Goal: Check status: Check status

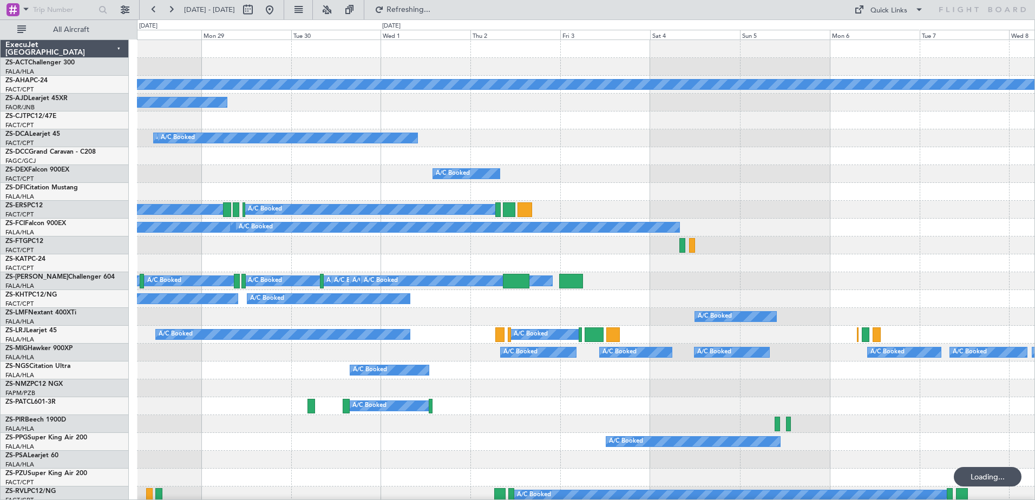
click at [91, 233] on div "Planned Maint A/C Booked A/C Booked A/C Booked A/C Booked A/C Booked A/C Booked…" at bounding box center [517, 259] width 1035 height 481
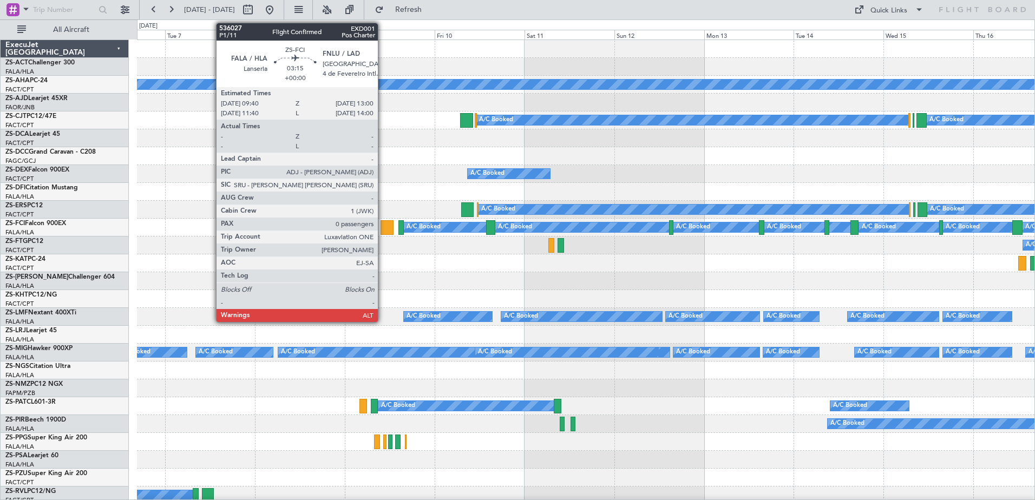
click at [383, 230] on div at bounding box center [386, 227] width 13 height 15
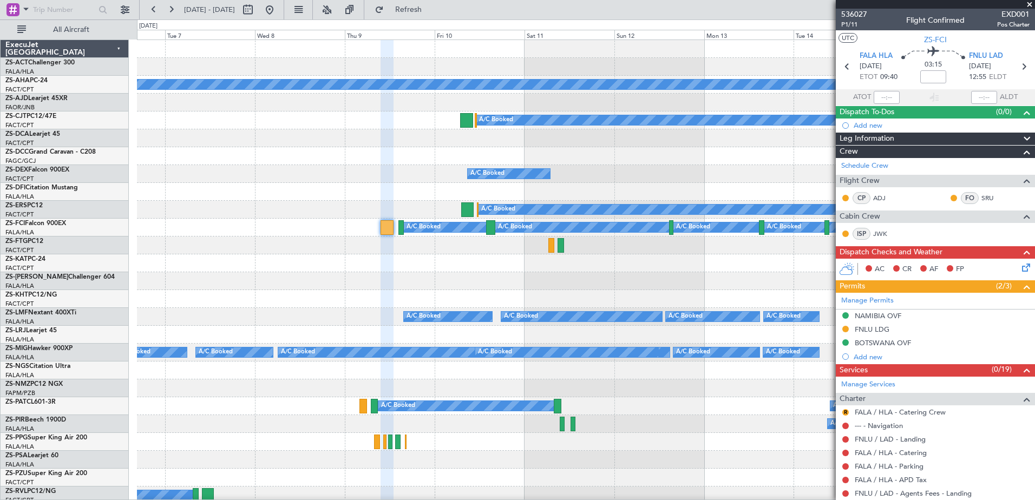
click at [857, 304] on fb-app "06 Oct 2025 - 16 Oct 2025 Refresh Quick Links All Aircraft Planned Maint A/C Bo…" at bounding box center [517, 254] width 1035 height 492
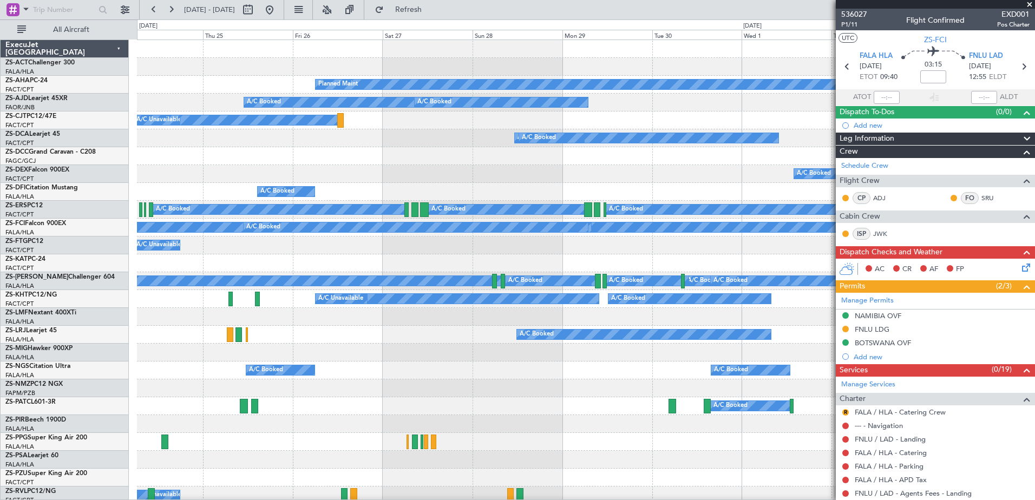
click at [892, 319] on fb-app "06 Oct 2025 - 16 Oct 2025 Refresh Quick Links All Aircraft Planned Maint A/C Bo…" at bounding box center [517, 254] width 1035 height 492
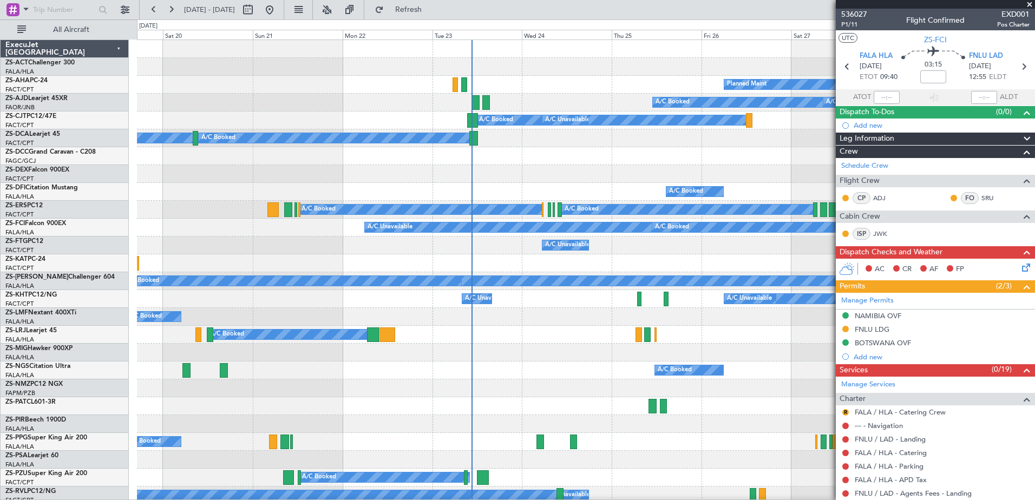
click at [596, 290] on div "A/C Booked A/C Booked A/C Unavailable A/C Unavailable A/C Unavailable" at bounding box center [585, 299] width 897 height 18
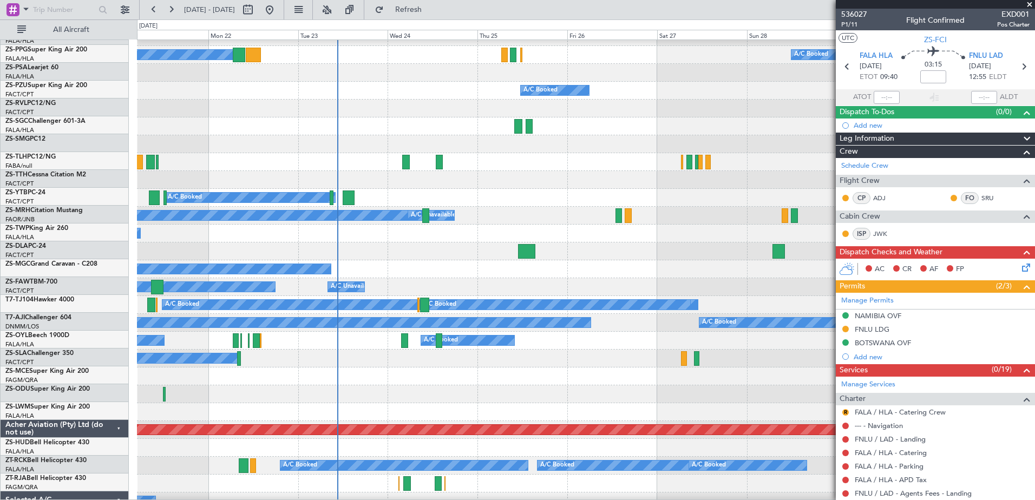
scroll to position [226, 0]
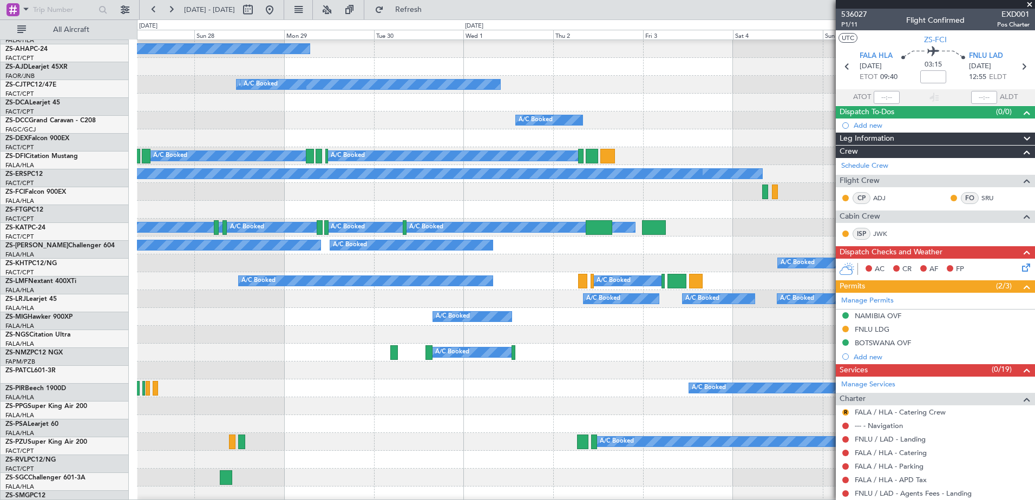
click at [27, 461] on div "Planned Maint A/C Booked A/C Booked A/C Booked A/C Booked A/C Booked A/C Booked…" at bounding box center [517, 259] width 1035 height 481
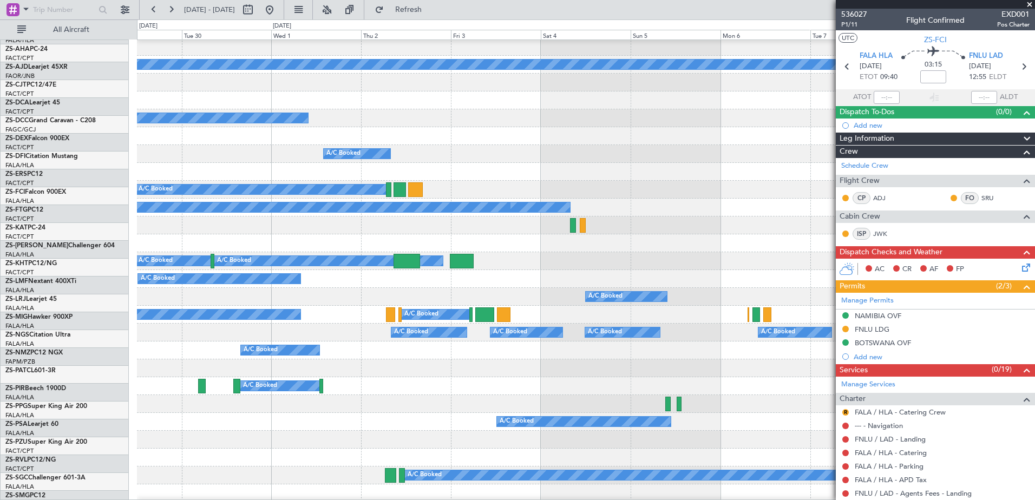
scroll to position [20, 0]
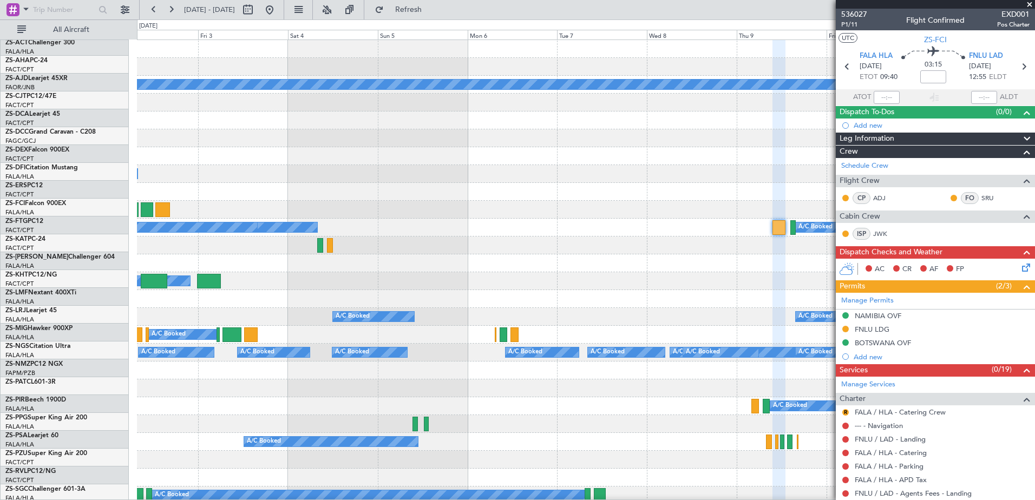
click at [267, 411] on div "A/C Booked A/C Booked A/C Booked" at bounding box center [585, 406] width 897 height 18
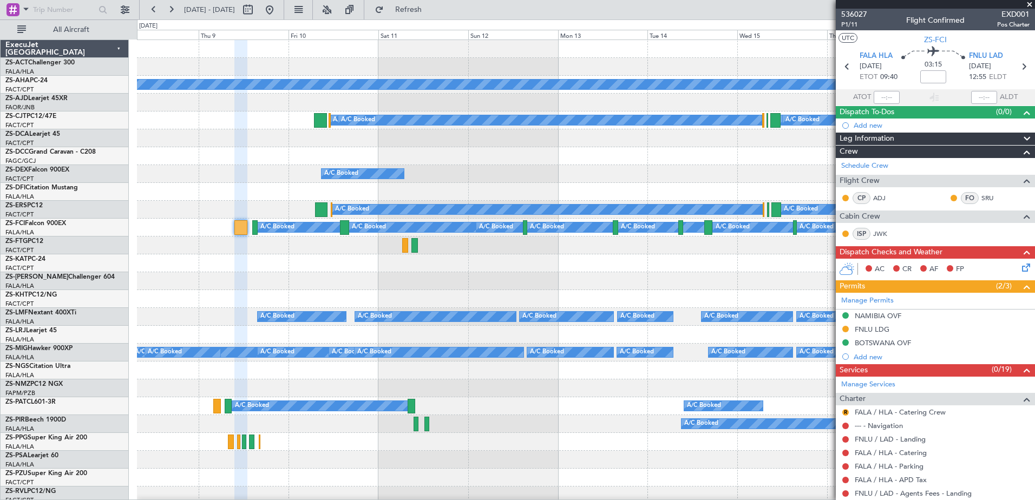
click at [134, 357] on div "Planned Maint A/C Booked A/C Booked A/C Booked A/C Booked A/C Booked A/C Booked…" at bounding box center [517, 259] width 1035 height 481
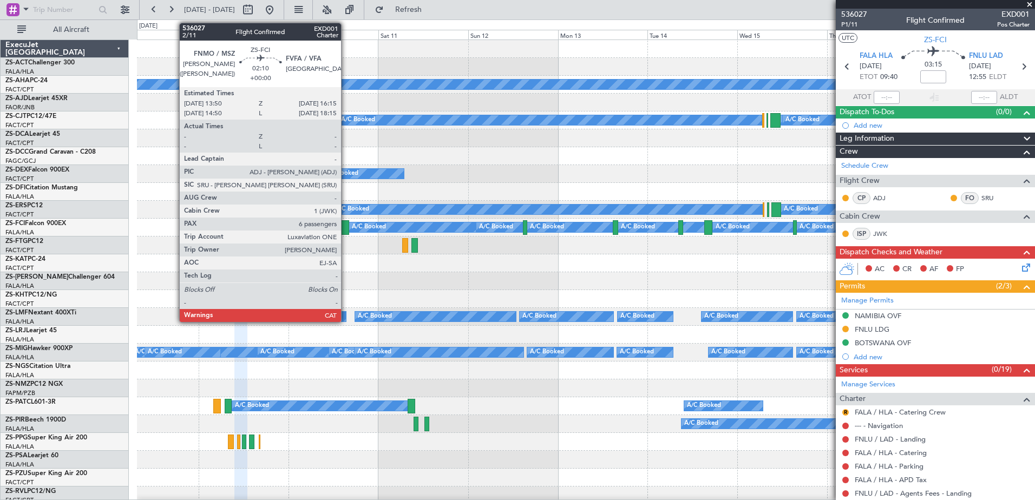
click at [346, 227] on div at bounding box center [344, 227] width 9 height 15
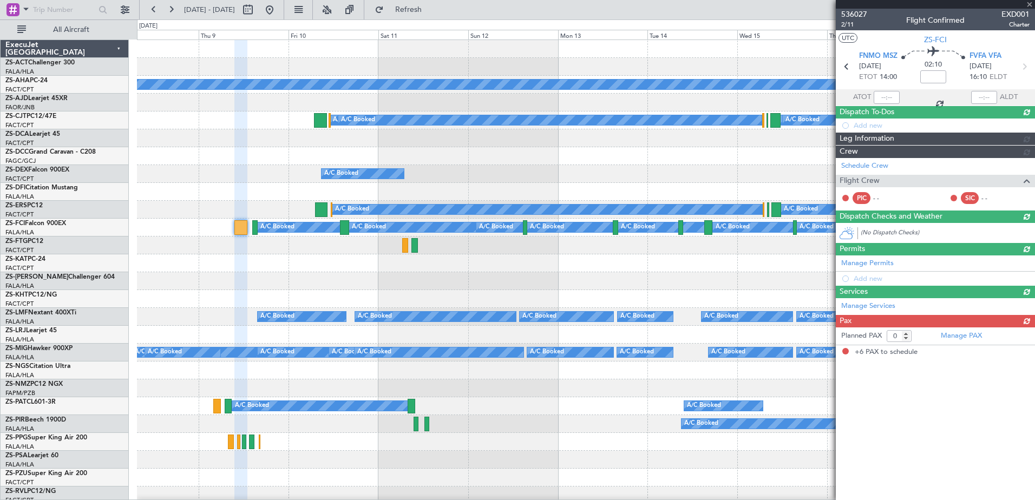
type input "6"
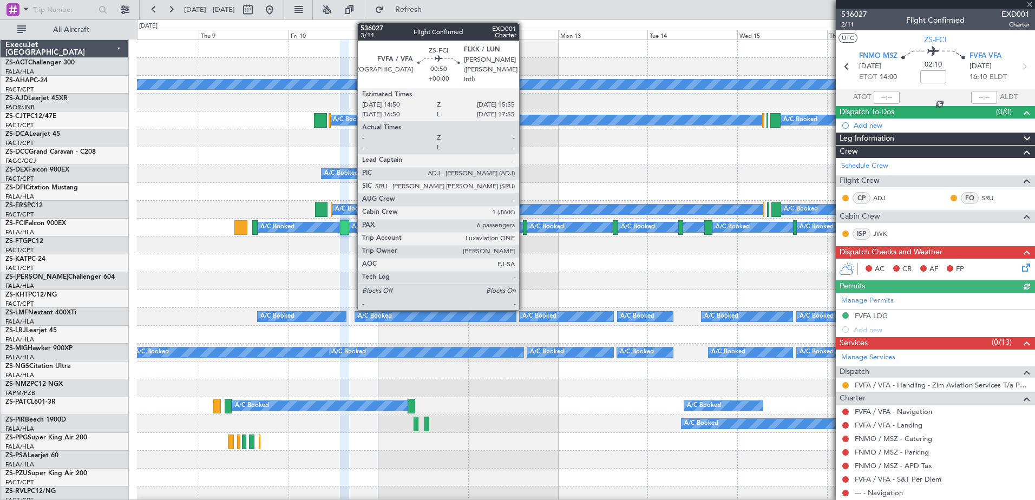
click at [524, 228] on div at bounding box center [525, 227] width 4 height 15
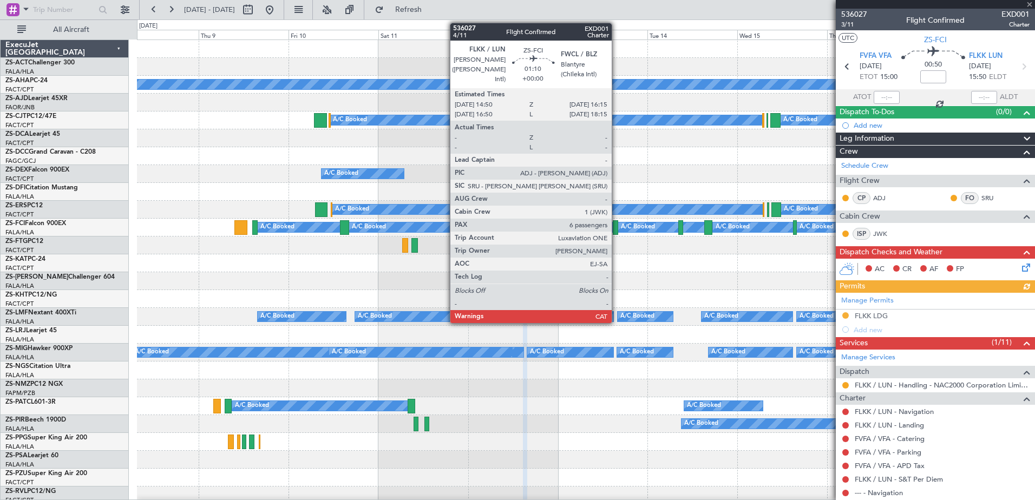
click at [616, 229] on div at bounding box center [615, 227] width 5 height 15
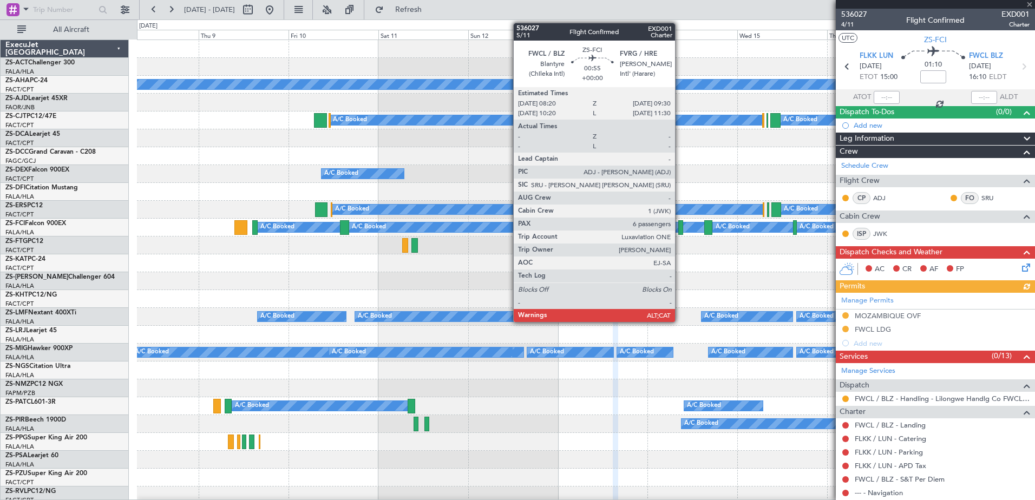
click at [680, 229] on div at bounding box center [680, 227] width 5 height 15
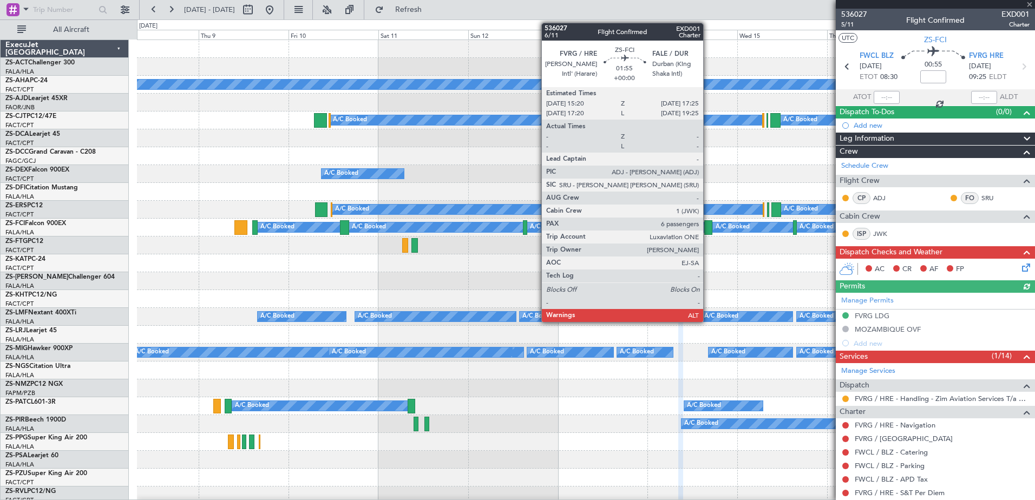
click at [708, 229] on div at bounding box center [708, 227] width 8 height 15
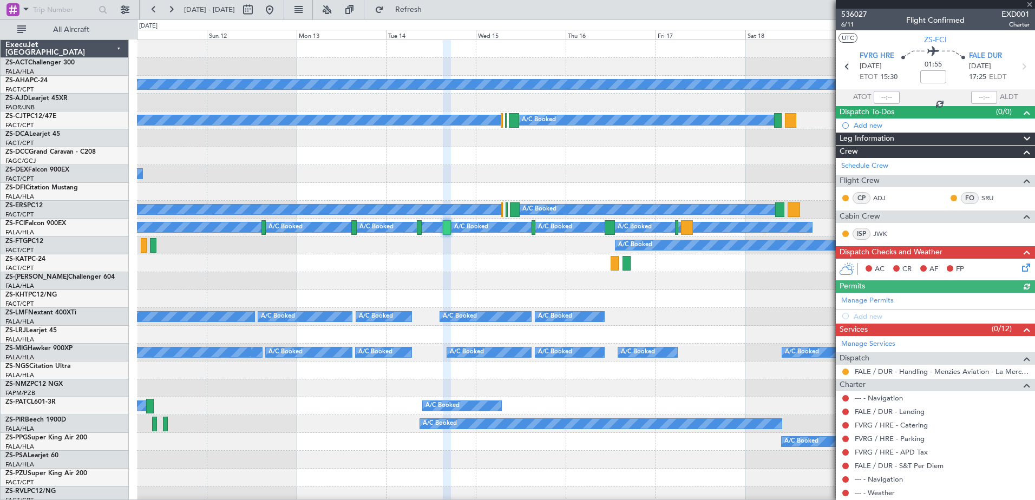
scroll to position [2, 0]
click at [514, 264] on div at bounding box center [585, 263] width 897 height 18
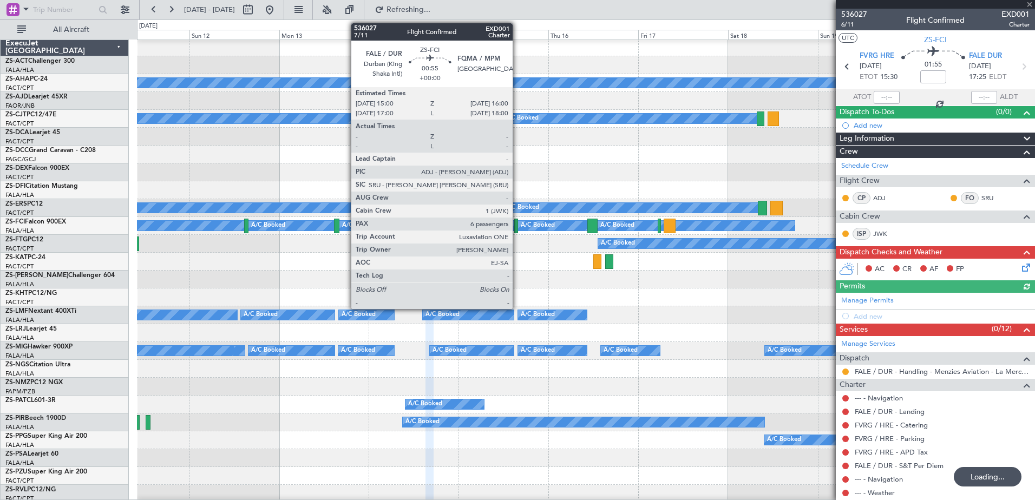
click at [517, 228] on div at bounding box center [516, 226] width 4 height 15
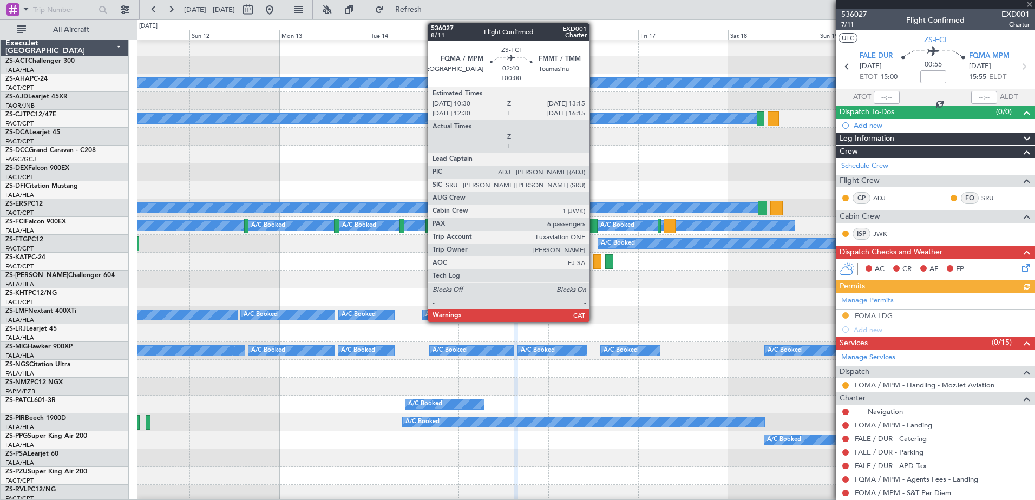
click at [594, 223] on div at bounding box center [592, 226] width 11 height 15
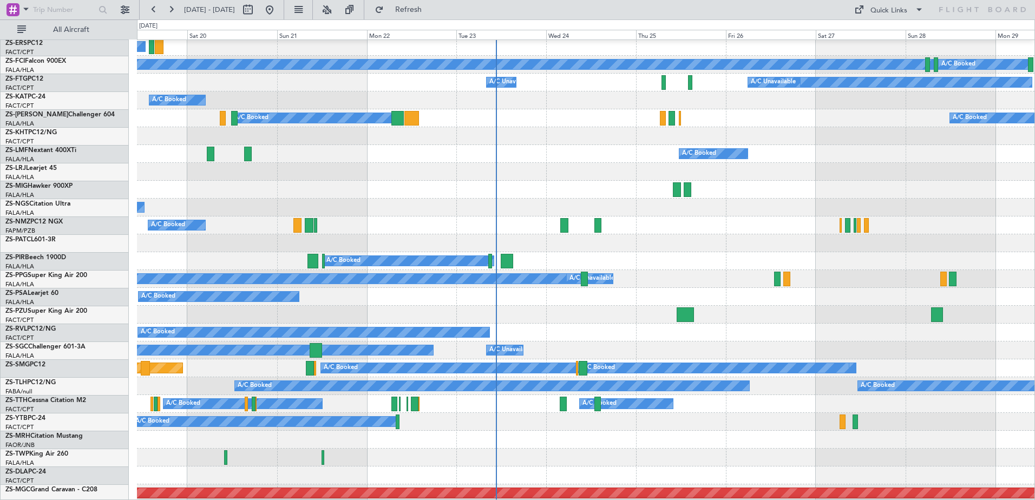
scroll to position [216, 0]
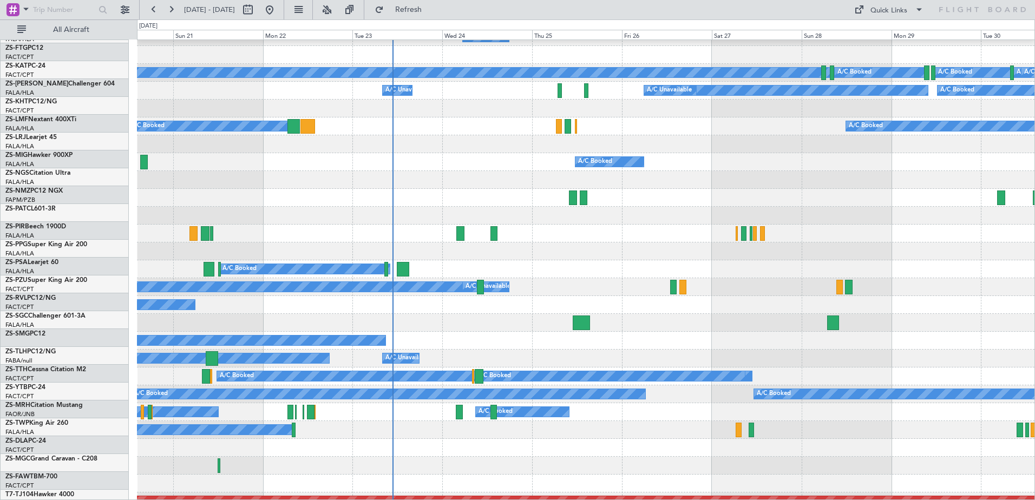
click at [350, 171] on div "A/C Booked A/C Booked A/C Booked A/C Booked A/C Booked A/C Booked" at bounding box center [585, 162] width 897 height 18
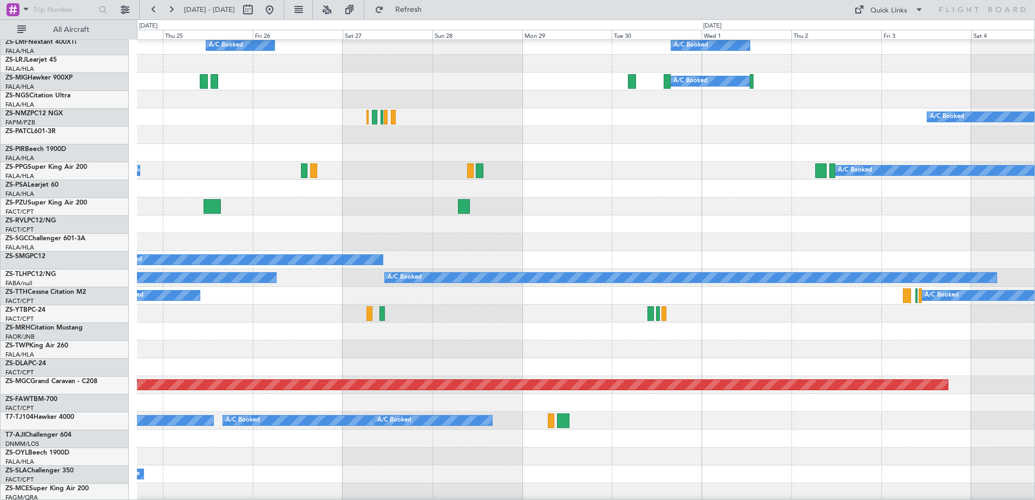
scroll to position [325, 0]
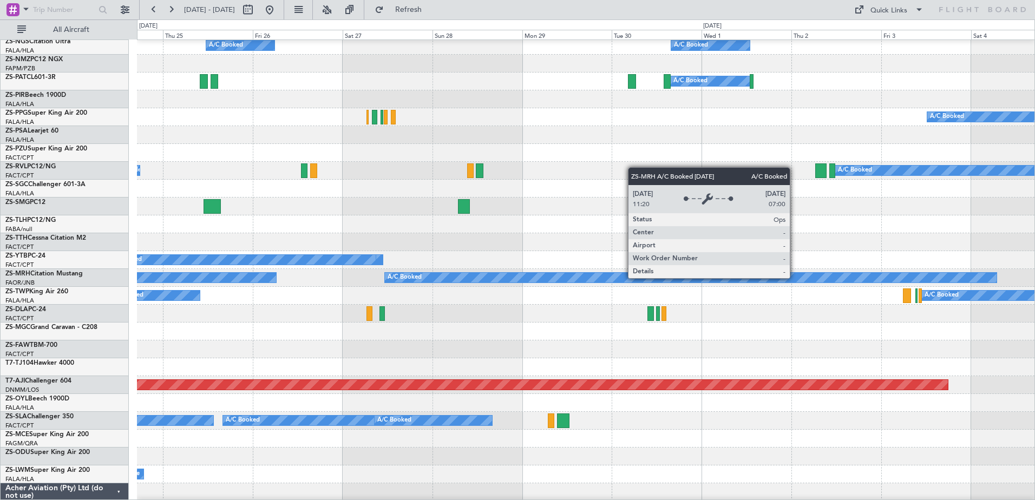
click at [795, 278] on div "A/C Booked" at bounding box center [691, 278] width 612 height 10
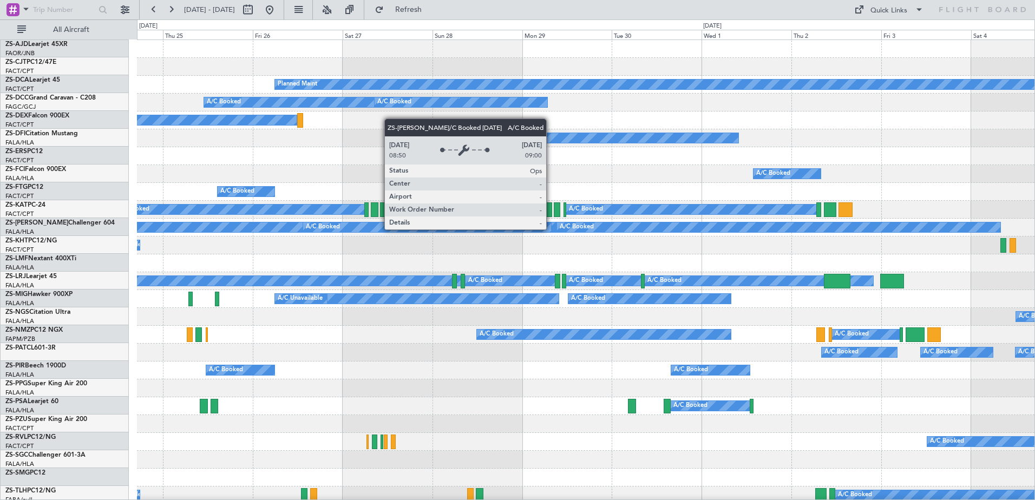
scroll to position [0, 0]
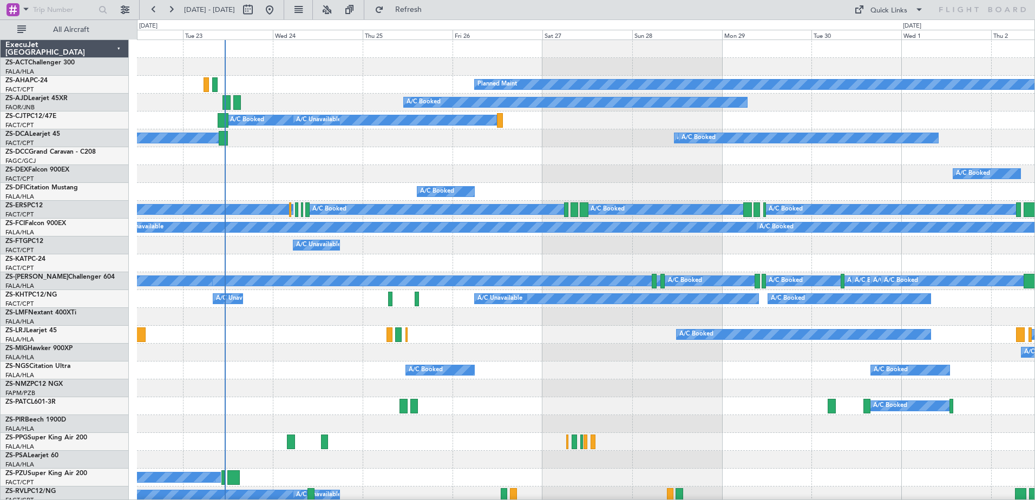
click at [364, 165] on div at bounding box center [585, 156] width 897 height 18
